Goal: Task Accomplishment & Management: Manage account settings

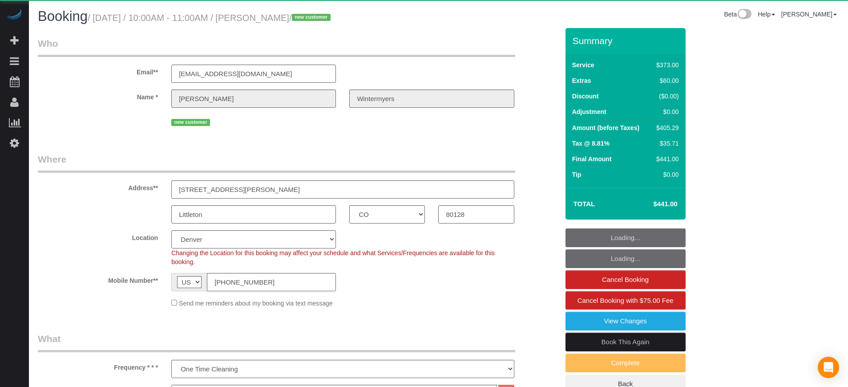
select select "CO"
select select "6"
select select "spot1"
select select "number:9"
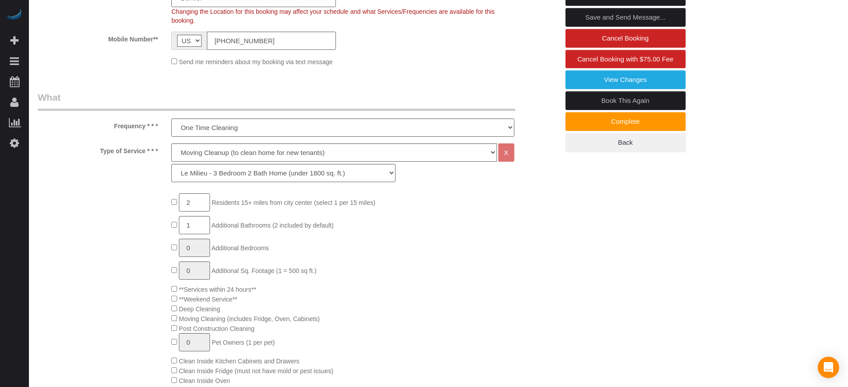
scroll to position [167, 0]
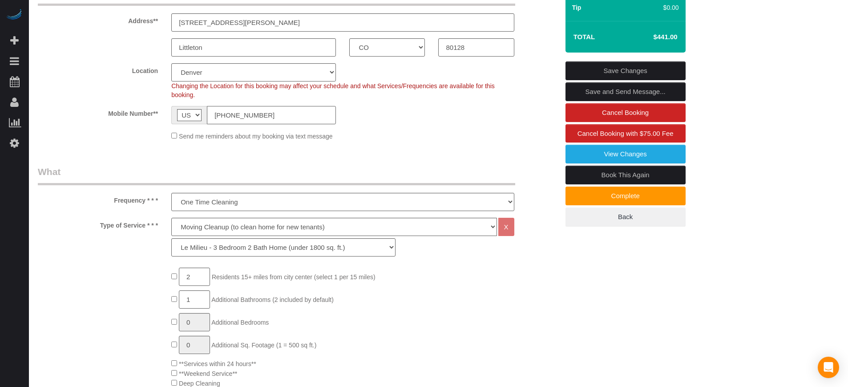
click at [258, 112] on input "[PHONE_NUMBER]" at bounding box center [271, 115] width 129 height 18
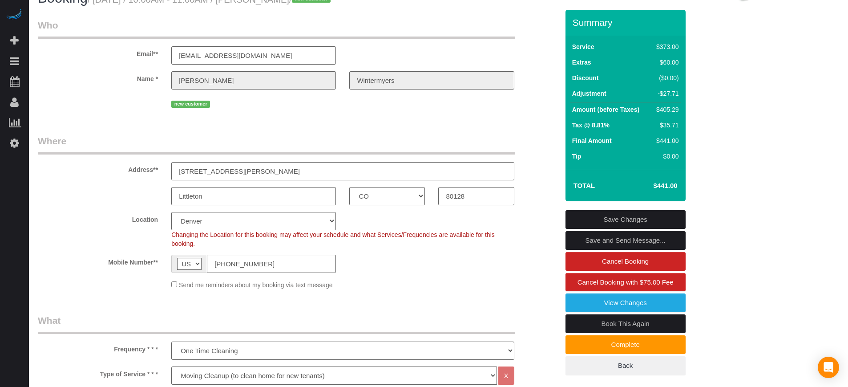
scroll to position [0, 0]
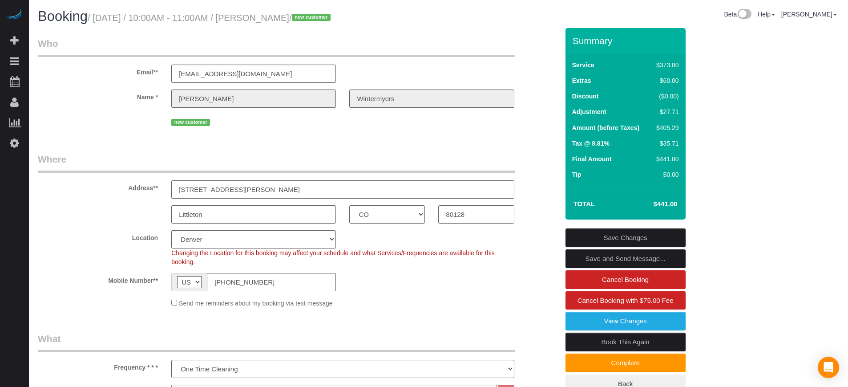
drag, startPoint x: 128, startPoint y: 189, endPoint x: 157, endPoint y: 243, distance: 61.7
click at [157, 243] on fieldset "Where Address** 8400 S Saulsbury St Littleton AK AL AR AZ CA CO CT DC DE FL GA …" at bounding box center [298, 233] width 521 height 161
click at [157, 243] on div "Location Pro Housekeepers Atlanta Austin Boston Chicago Cincinnati Clearwater D…" at bounding box center [298, 248] width 534 height 36
drag, startPoint x: 129, startPoint y: 189, endPoint x: 157, endPoint y: 230, distance: 49.9
click at [157, 230] on fieldset "Where Address** 8400 S Saulsbury St Littleton AK AL AR AZ CA CO CT DC DE FL GA …" at bounding box center [298, 233] width 521 height 161
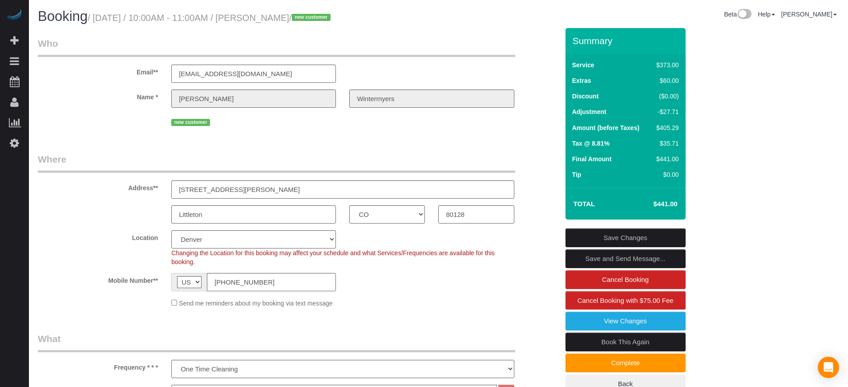
click at [157, 230] on label "Location" at bounding box center [97, 236] width 133 height 12
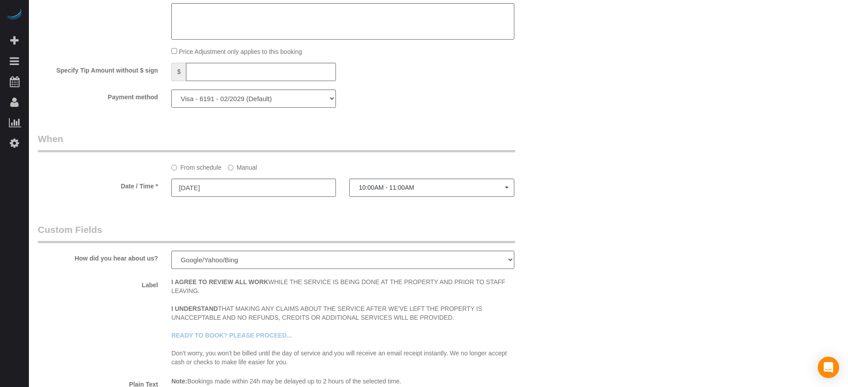
scroll to position [945, 0]
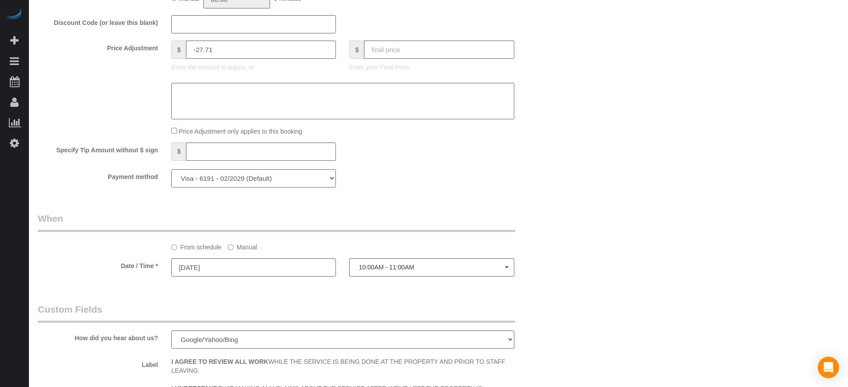
click at [308, 183] on select "Visa - 6191 - 02/2029 (Default) Add Credit Card ─────────────── Cash Check Payp…" at bounding box center [253, 178] width 165 height 18
select select "string:fspay"
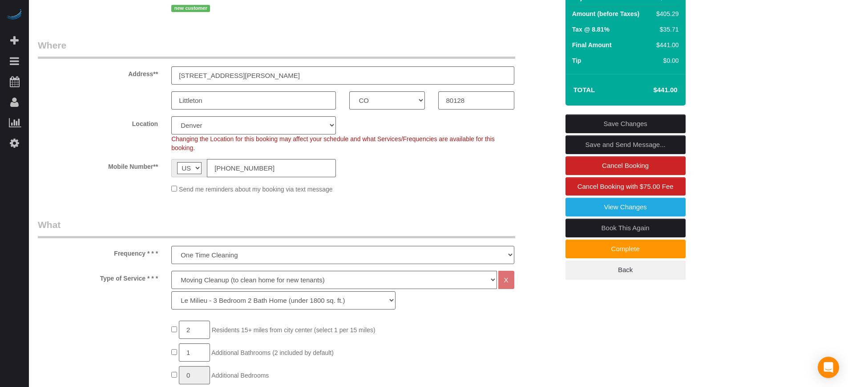
scroll to position [0, 0]
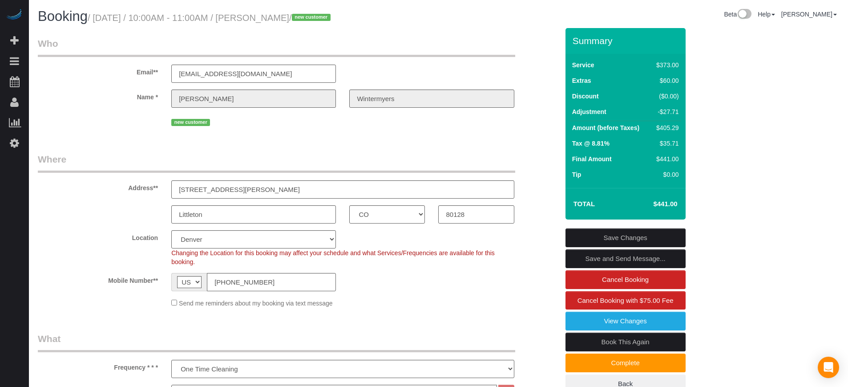
click at [147, 103] on div "Name * Anthony Wintermyers" at bounding box center [298, 98] width 534 height 18
click at [529, 112] on sui-booking-customer "Email** info@wintermyers.com Name * Anthony Wintermyers new customer" at bounding box center [298, 82] width 521 height 91
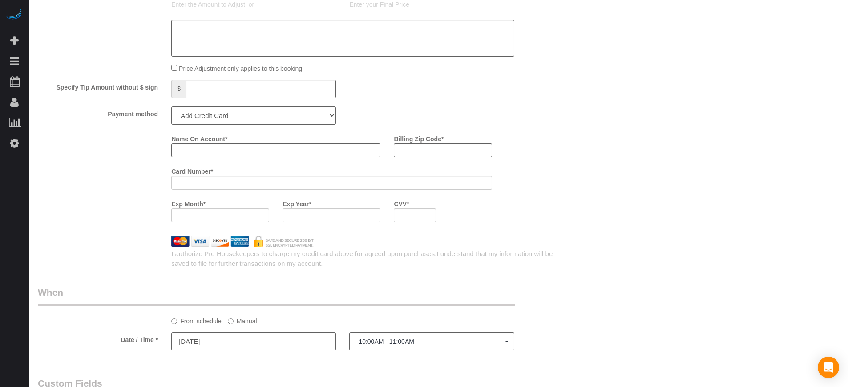
scroll to position [1001, 0]
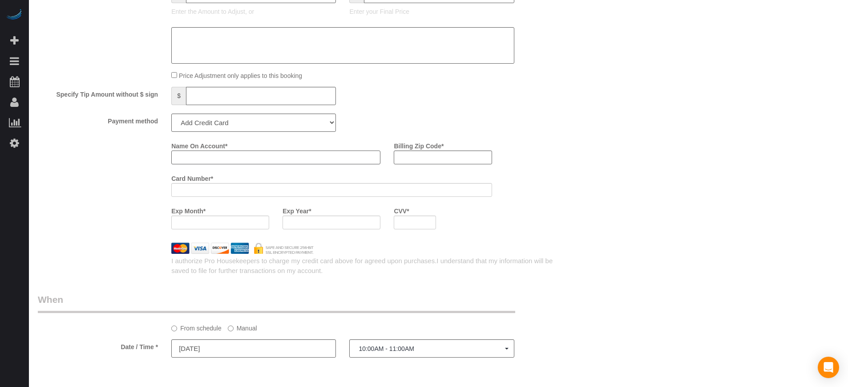
click at [196, 161] on input "Name On Account *" at bounding box center [275, 157] width 209 height 14
paste input "Anthony"
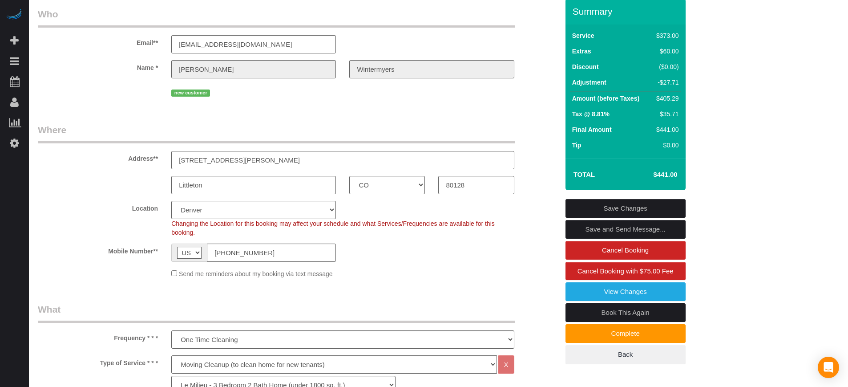
scroll to position [0, 0]
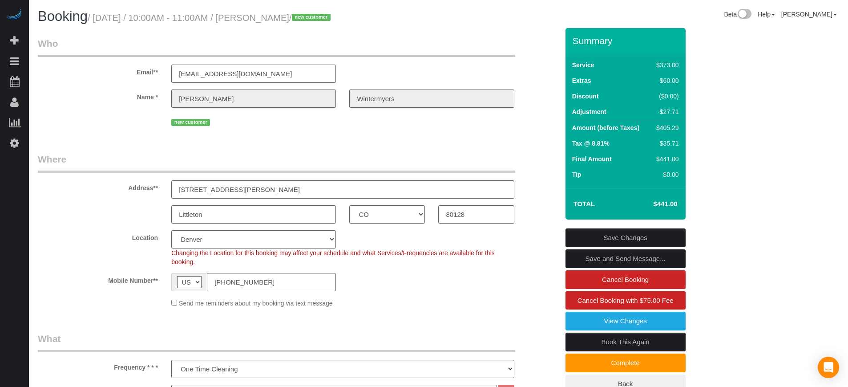
click at [326, 109] on sui-booking-customer "Email** info@wintermyers.com Name * Anthony Wintermyers new customer" at bounding box center [298, 82] width 521 height 91
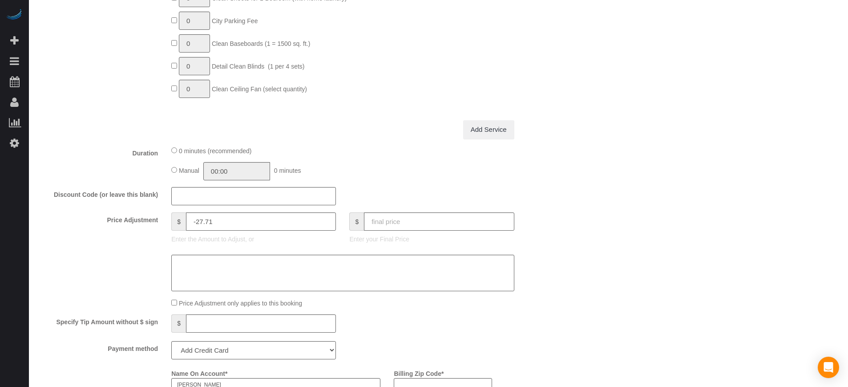
scroll to position [945, 0]
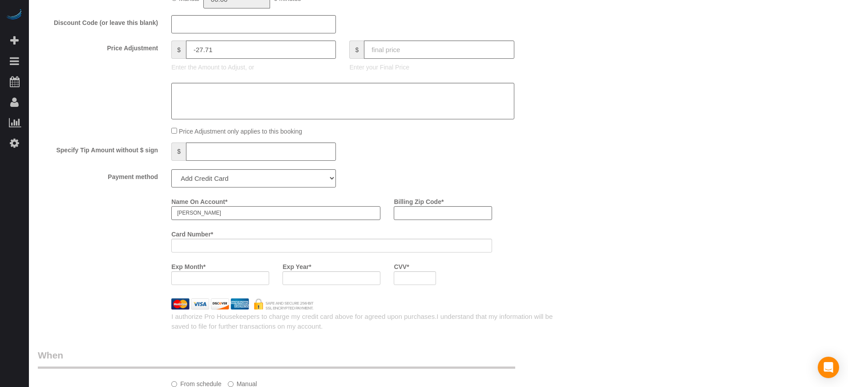
click at [227, 212] on input "Anthony" at bounding box center [275, 213] width 209 height 14
paste input "Wintermyers"
type input "[PERSON_NAME]"
click at [121, 228] on div "Name On Account * Anthony Wintermyers Billing Zip Code * Card Number * Exp Mont…" at bounding box center [298, 242] width 534 height 97
click at [256, 212] on input "[PERSON_NAME]" at bounding box center [275, 213] width 209 height 14
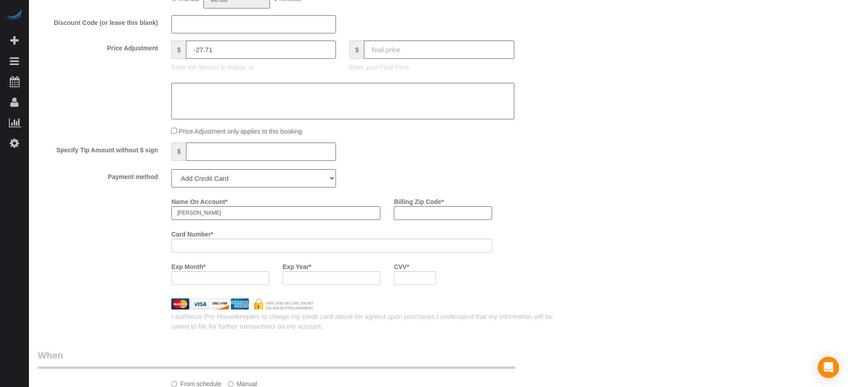
click at [80, 242] on div "Name On Account * Anthony Wintermyers Billing Zip Code * Card Number * Exp Mont…" at bounding box center [298, 242] width 534 height 97
click at [56, 224] on div "Name On Account * Anthony Wintermyers Billing Zip Code * Card Number * Exp Mont…" at bounding box center [298, 242] width 534 height 97
click at [542, 195] on div "Name On Account * Anthony Wintermyers Billing Zip Code * Card Number * Exp Mont…" at bounding box center [365, 242] width 400 height 97
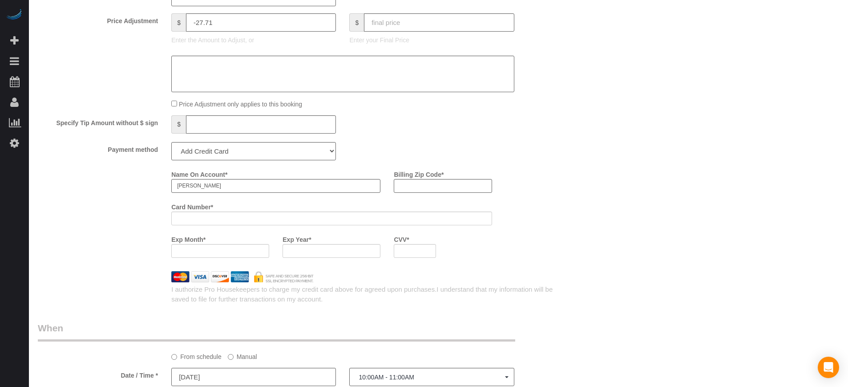
scroll to position [0, 0]
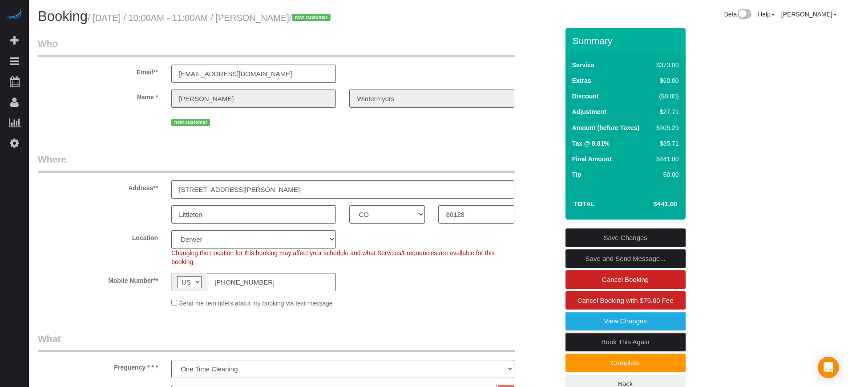
click at [459, 220] on input "80128" at bounding box center [476, 214] width 76 height 18
click at [540, 131] on fieldset "Who Email** info@wintermyers.com Name * Anthony Wintermyers new customer" at bounding box center [298, 86] width 521 height 98
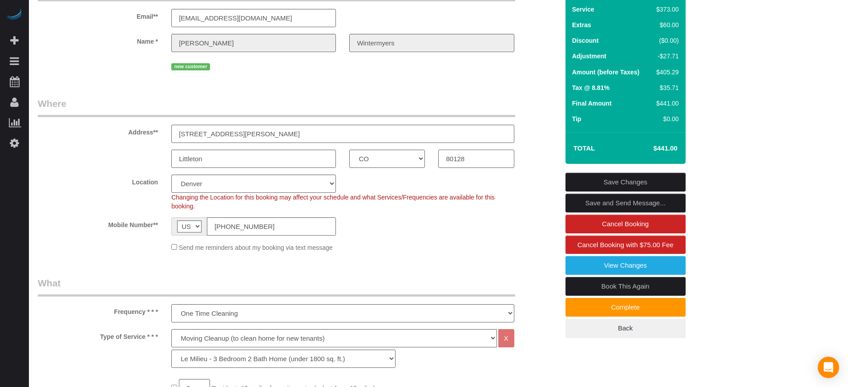
click at [454, 159] on input "80128" at bounding box center [476, 158] width 76 height 18
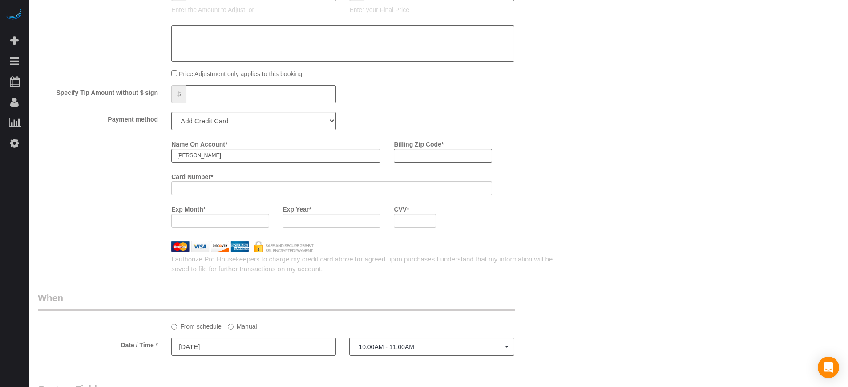
scroll to position [1058, 0]
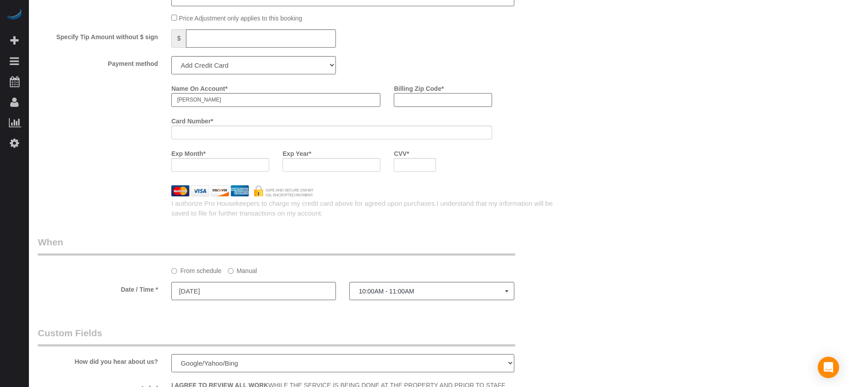
click at [413, 98] on input "Billing Zip Code *" at bounding box center [443, 100] width 98 height 14
paste input "80128"
type input "80128"
click at [302, 129] on iframe at bounding box center [331, 133] width 309 height 8
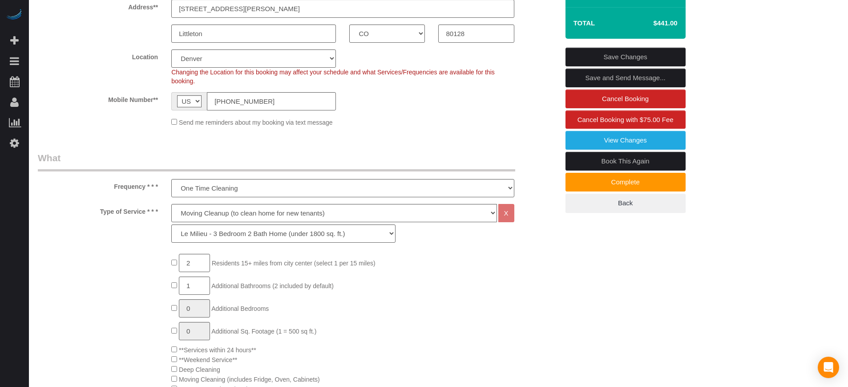
scroll to position [57, 0]
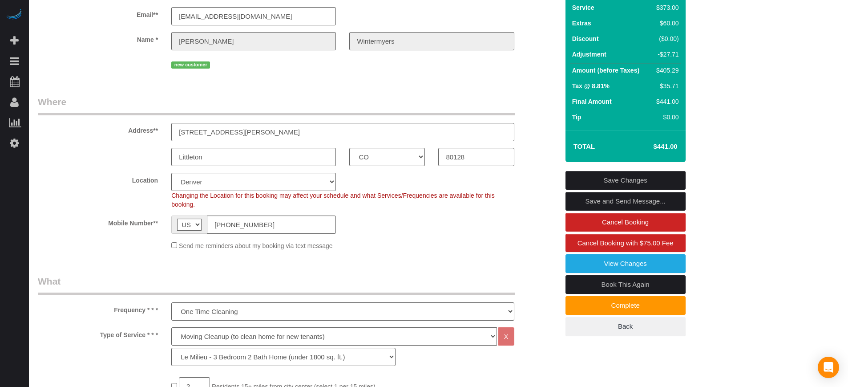
click at [607, 174] on link "Save Changes" at bounding box center [625, 180] width 120 height 19
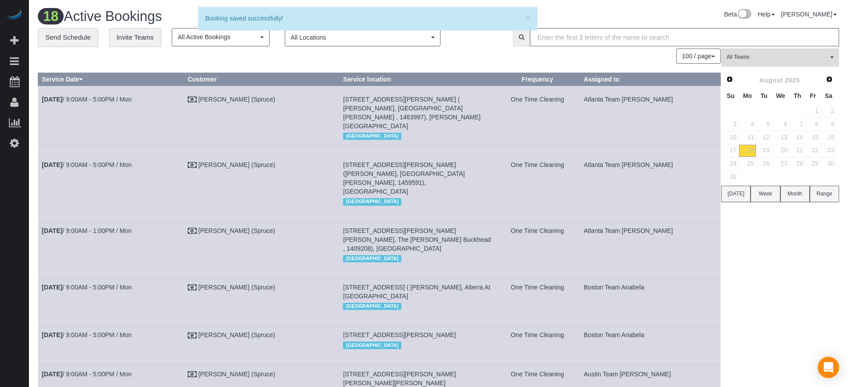
click at [169, 57] on div "100 / page 10 / page 20 / page 30 / page 40 / page 50 / page 100 / page" at bounding box center [379, 55] width 683 height 15
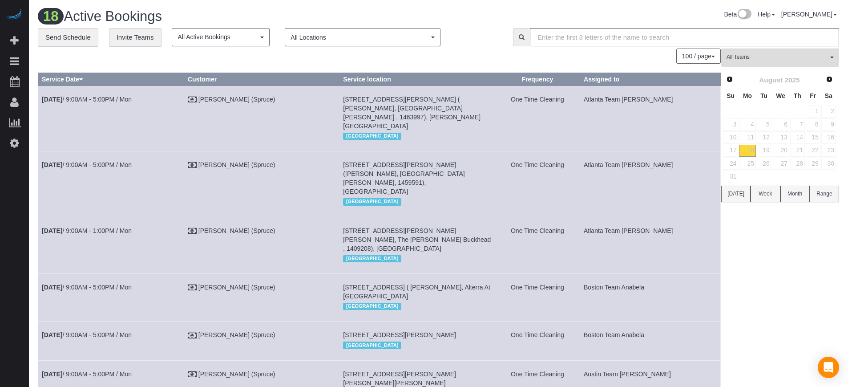
click at [338, 59] on div "100 / page 10 / page 20 / page 30 / page 40 / page 50 / page 100 / page" at bounding box center [379, 55] width 683 height 15
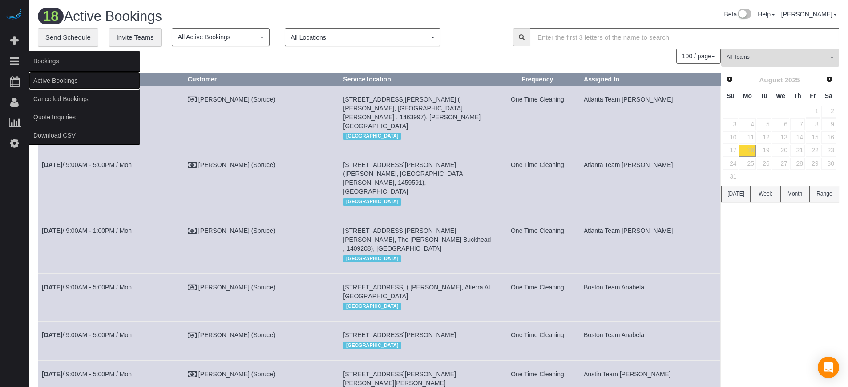
click at [50, 81] on link "Active Bookings" at bounding box center [84, 81] width 111 height 18
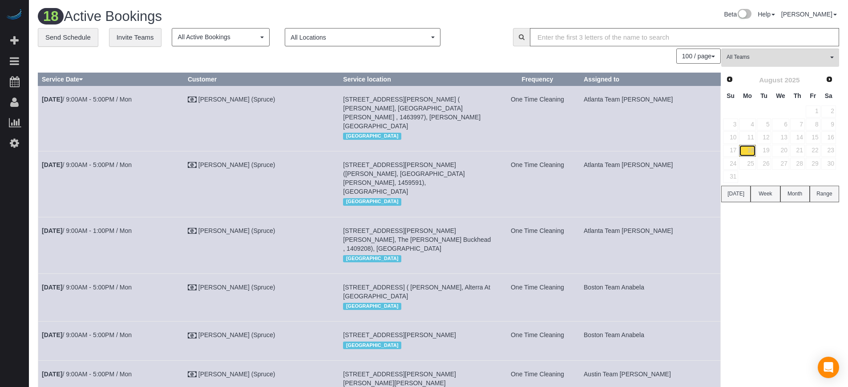
click at [748, 151] on link "18" at bounding box center [747, 151] width 16 height 12
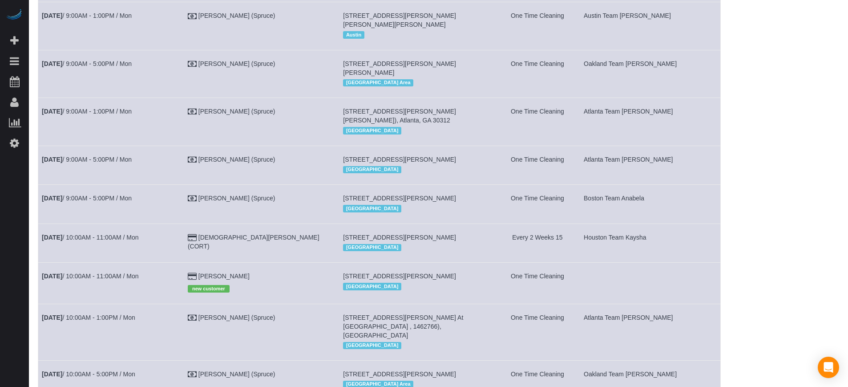
scroll to position [644, 0]
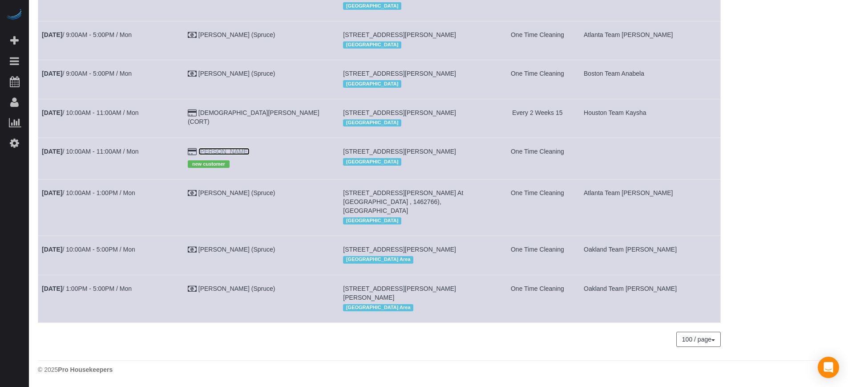
click at [250, 149] on link "[PERSON_NAME]" at bounding box center [223, 151] width 51 height 7
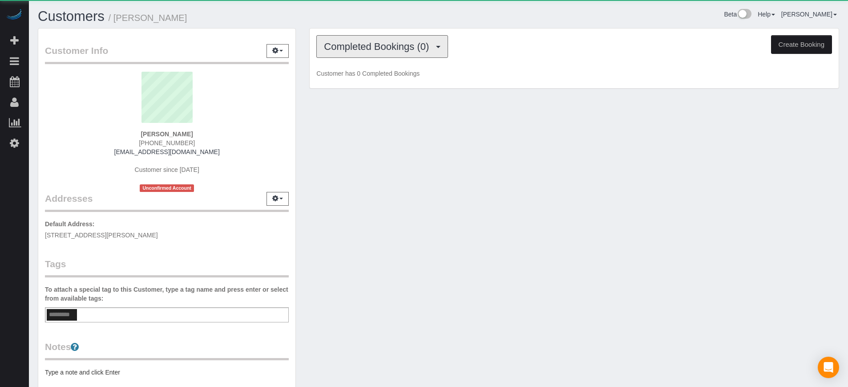
click at [406, 56] on button "Completed Bookings (0)" at bounding box center [382, 46] width 132 height 23
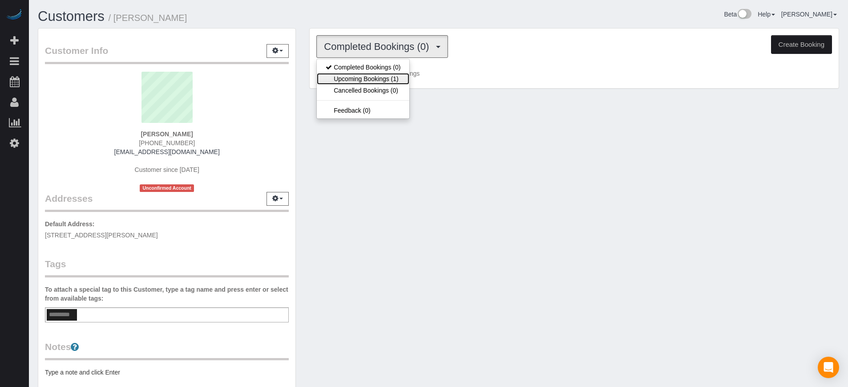
click at [395, 79] on link "Upcoming Bookings (1)" at bounding box center [363, 79] width 93 height 12
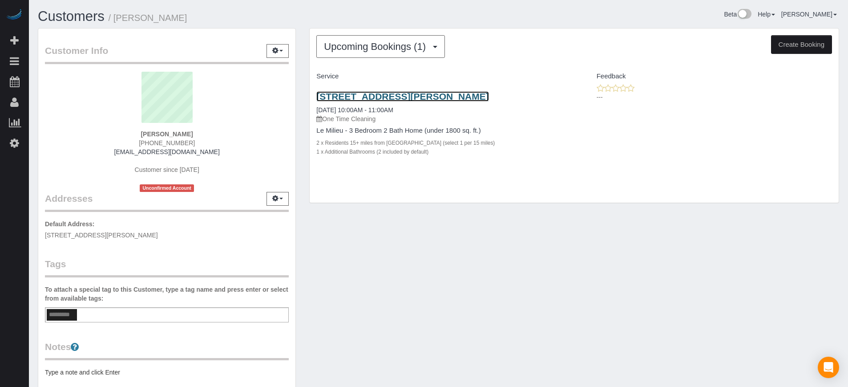
click at [437, 98] on link "[STREET_ADDRESS][PERSON_NAME]" at bounding box center [402, 96] width 172 height 10
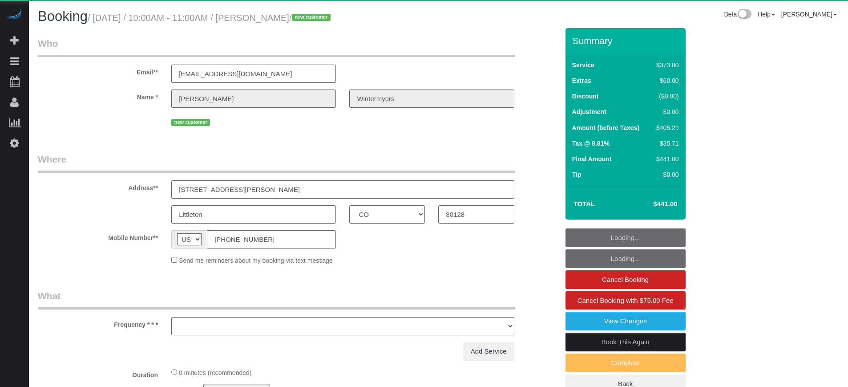
select select "CO"
select select "string:fspay-3371083d-fe85-42e0-b621-4f92ca95a68e"
select select "object:805"
select select "6"
select select "spot1"
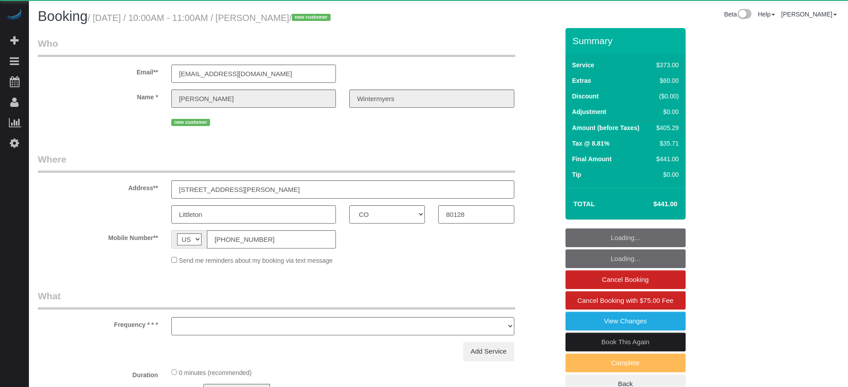
select select "number:9"
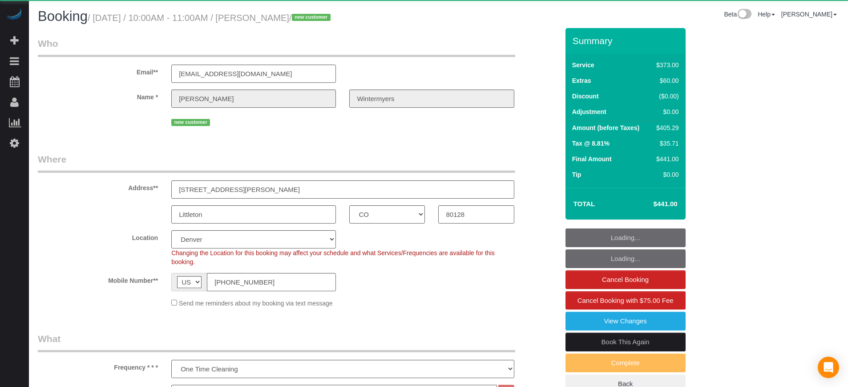
select select "spot15"
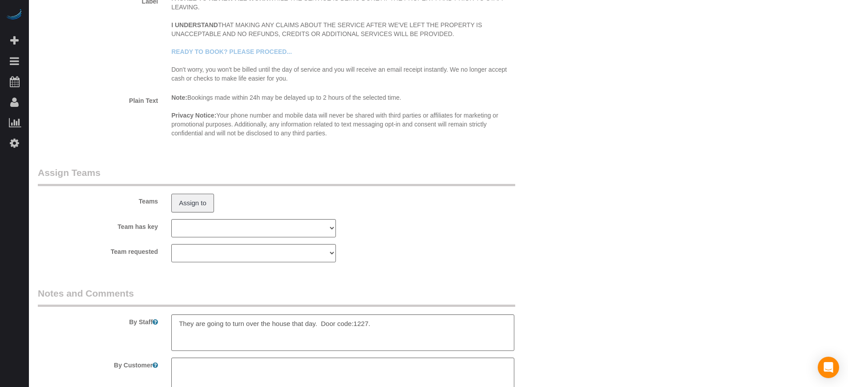
scroll to position [1447, 0]
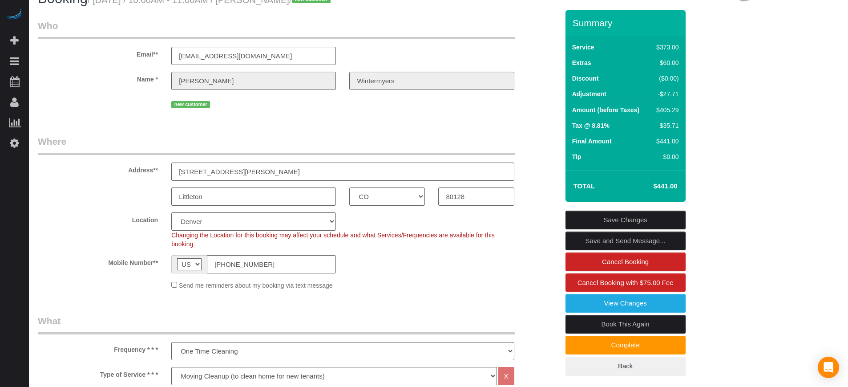
scroll to position [0, 0]
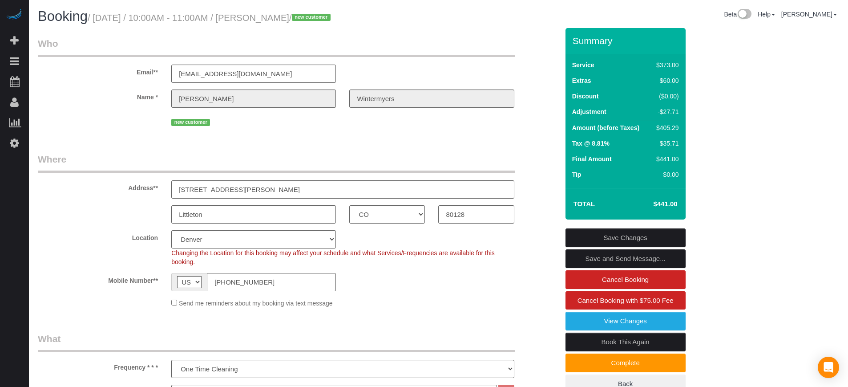
click at [315, 134] on fieldset "Who Email** info@wintermyers.com Name * Anthony Wintermyers new customer" at bounding box center [298, 86] width 521 height 98
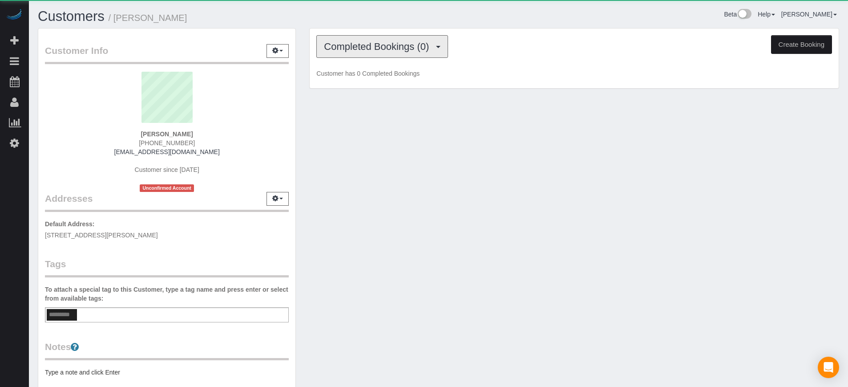
click at [344, 55] on button "Completed Bookings (0)" at bounding box center [382, 46] width 132 height 23
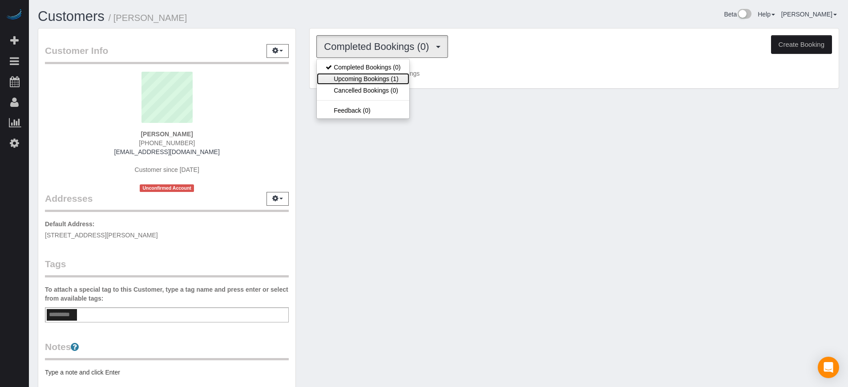
click at [346, 81] on link "Upcoming Bookings (1)" at bounding box center [363, 79] width 93 height 12
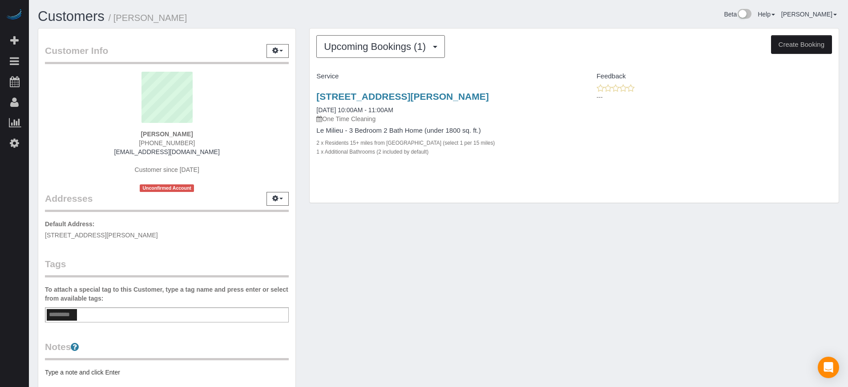
drag, startPoint x: 776, startPoint y: 268, endPoint x: 768, endPoint y: 266, distance: 8.3
click at [777, 269] on div "Customer Info Edit Contact Info Send Message Email Preferences Special Sales Ta…" at bounding box center [438, 252] width 815 height 448
